Goal: Task Accomplishment & Management: Manage account settings

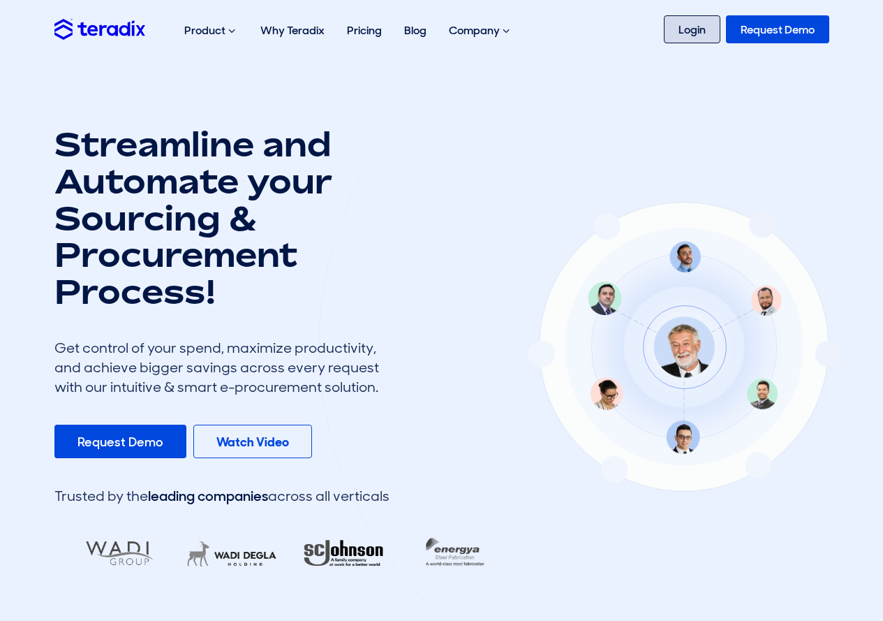
click at [715, 30] on link "Login" at bounding box center [692, 29] width 57 height 28
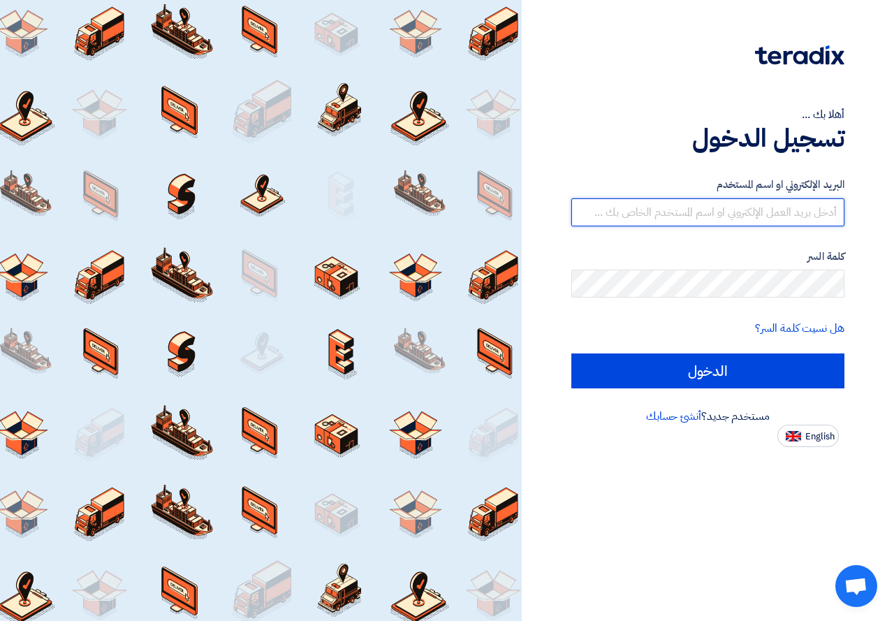
click at [709, 220] on input "text" at bounding box center [707, 212] width 273 height 28
type input "[EMAIL_ADDRESS][DOMAIN_NAME]"
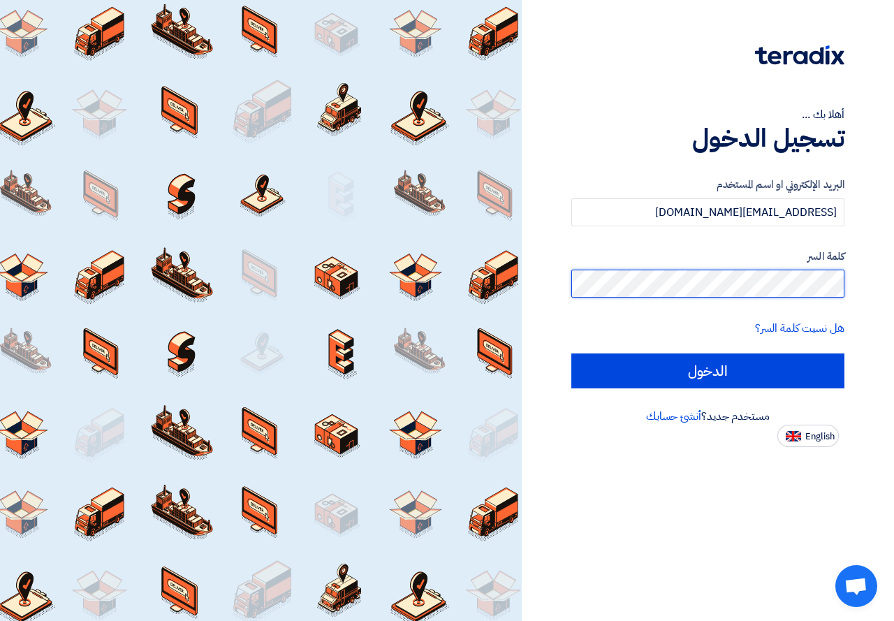
click at [571, 353] on input "الدخول" at bounding box center [707, 370] width 273 height 35
